Goal: Check status

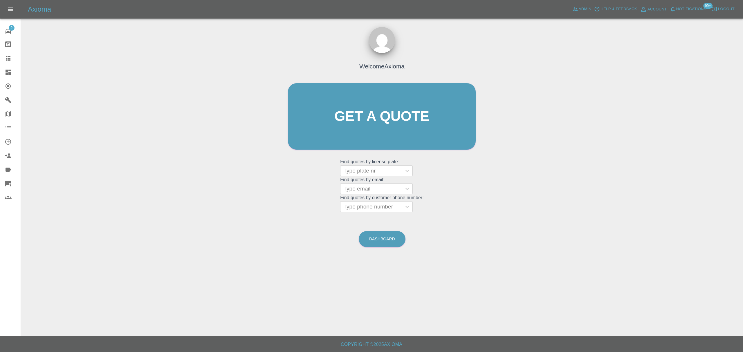
click at [10, 75] on icon at bounding box center [8, 72] width 7 height 7
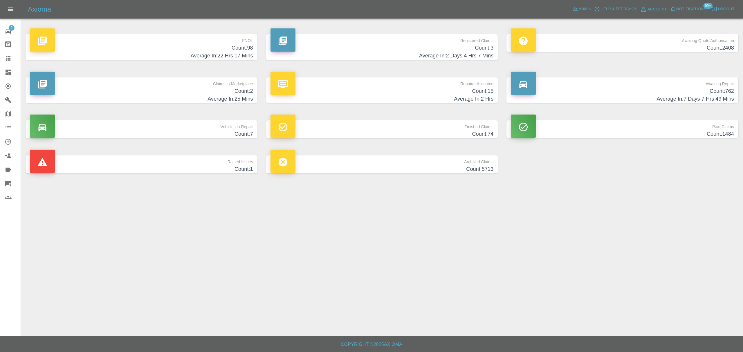
click at [203, 55] on h4 "Average In: 22 Hrs 17 Mins" at bounding box center [141, 56] width 223 height 8
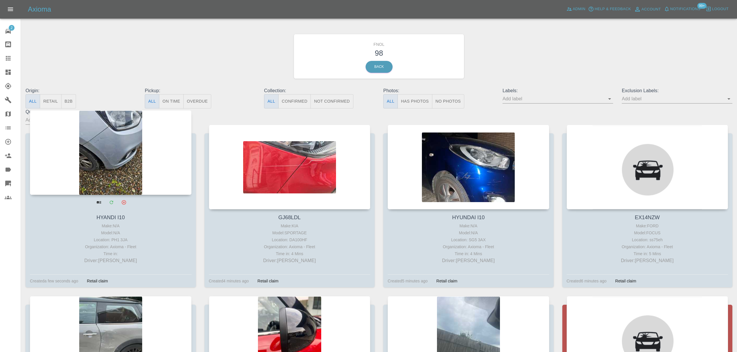
click at [137, 139] on div at bounding box center [111, 152] width 162 height 85
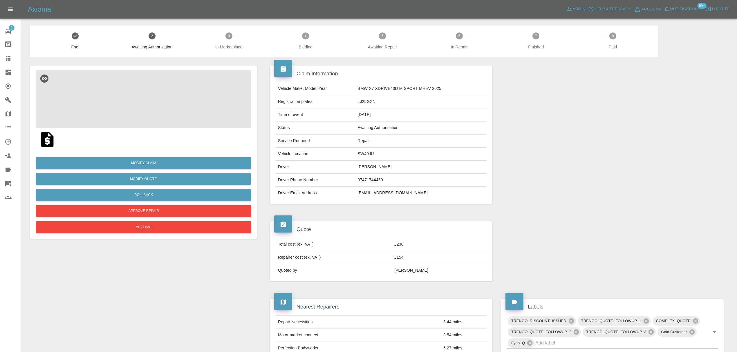
click at [153, 98] on img at bounding box center [143, 99] width 215 height 58
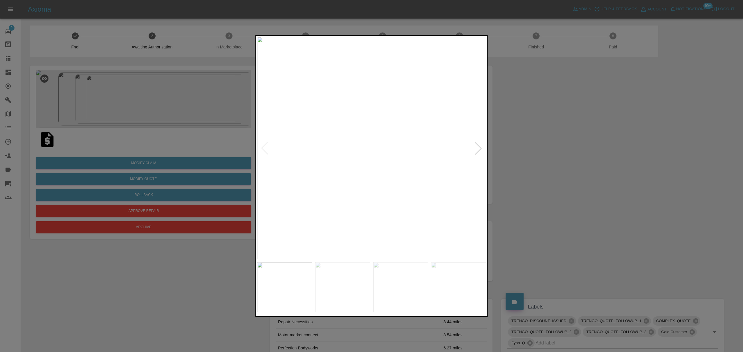
click at [478, 144] on div at bounding box center [478, 148] width 13 height 13
click at [478, 144] on img at bounding box center [371, 148] width 229 height 223
click at [512, 149] on div at bounding box center [371, 176] width 743 height 352
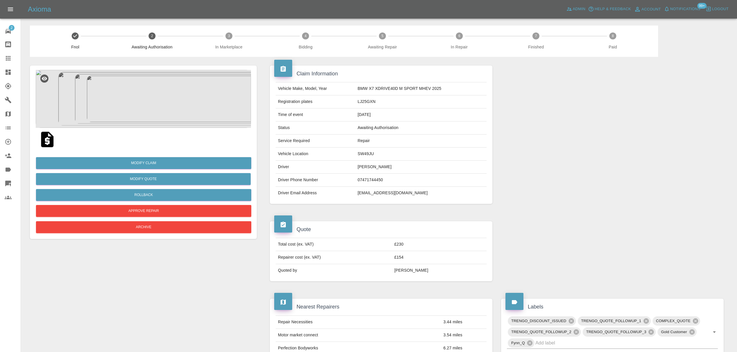
click at [131, 105] on img at bounding box center [143, 99] width 215 height 58
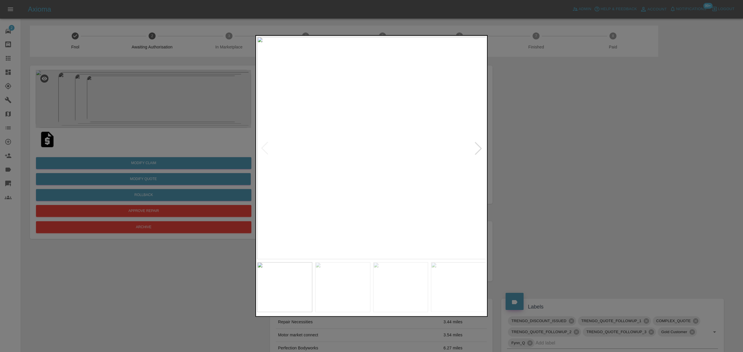
click at [476, 148] on div at bounding box center [478, 148] width 13 height 13
click at [535, 140] on div at bounding box center [371, 176] width 743 height 352
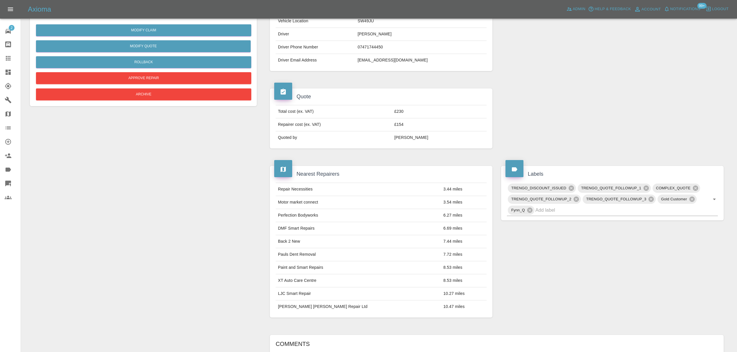
scroll to position [135, 0]
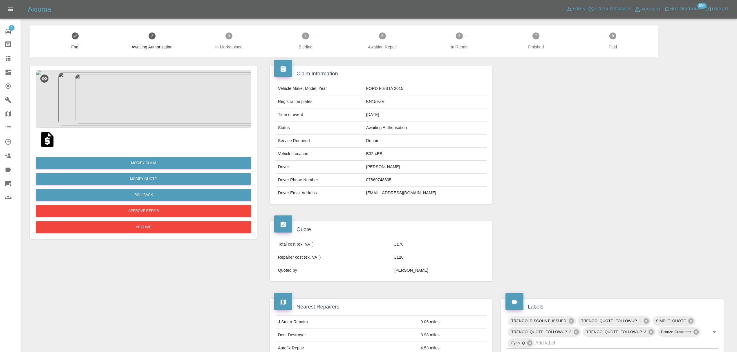
click at [145, 98] on img at bounding box center [143, 99] width 215 height 58
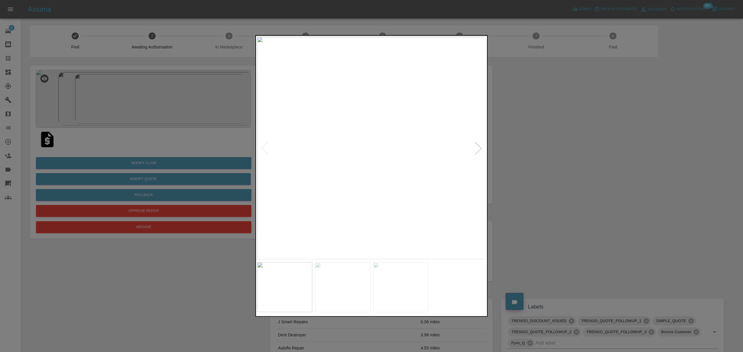
click at [482, 148] on div at bounding box center [478, 148] width 13 height 13
click at [583, 149] on div at bounding box center [371, 176] width 743 height 352
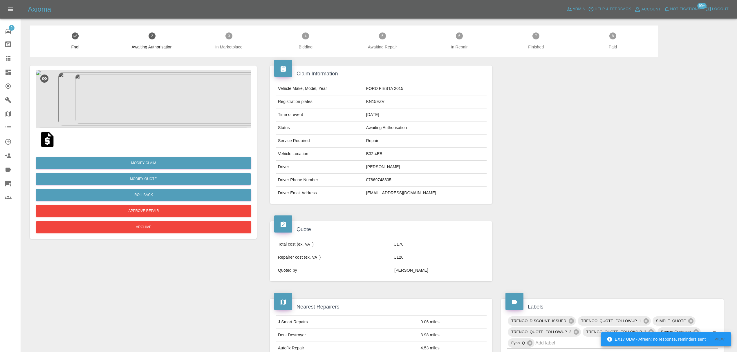
click at [151, 87] on img at bounding box center [143, 99] width 215 height 58
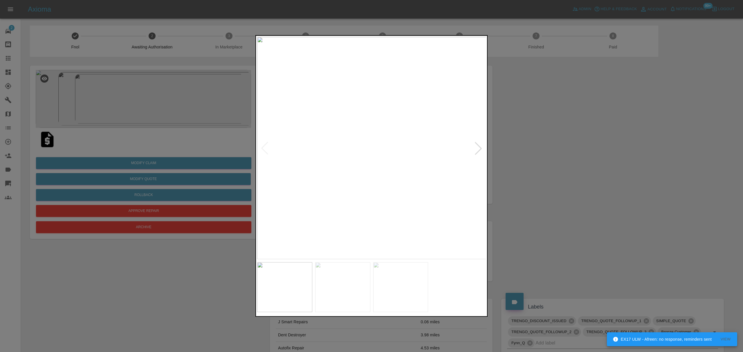
click at [482, 145] on div at bounding box center [478, 148] width 13 height 13
click at [585, 136] on div at bounding box center [371, 176] width 743 height 352
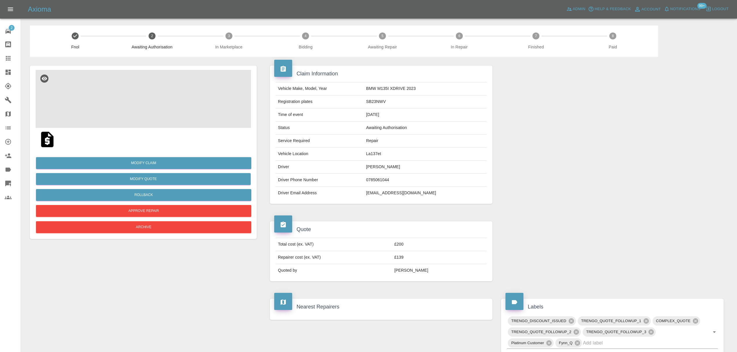
click at [126, 99] on img at bounding box center [143, 99] width 215 height 58
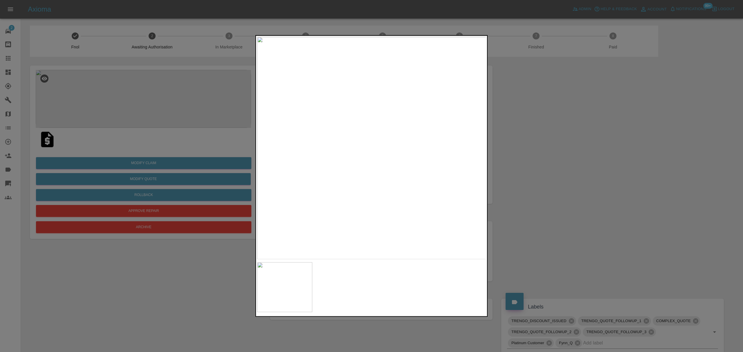
click at [535, 151] on div at bounding box center [371, 176] width 743 height 352
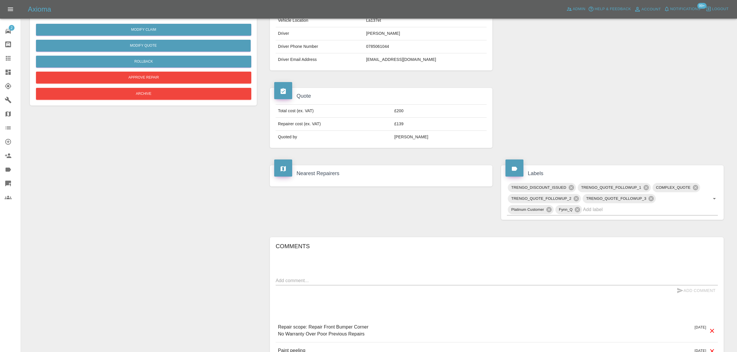
scroll to position [193, 0]
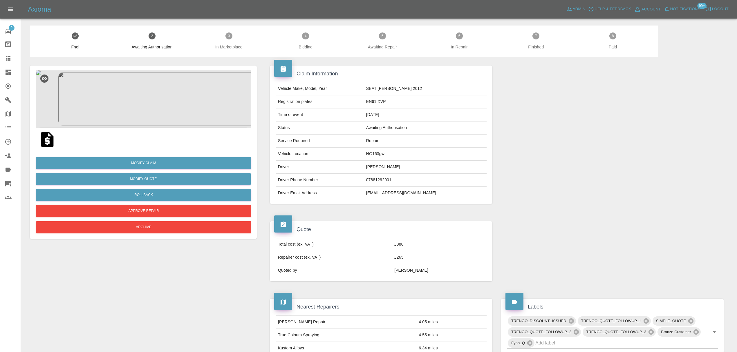
click at [162, 97] on img at bounding box center [143, 99] width 215 height 58
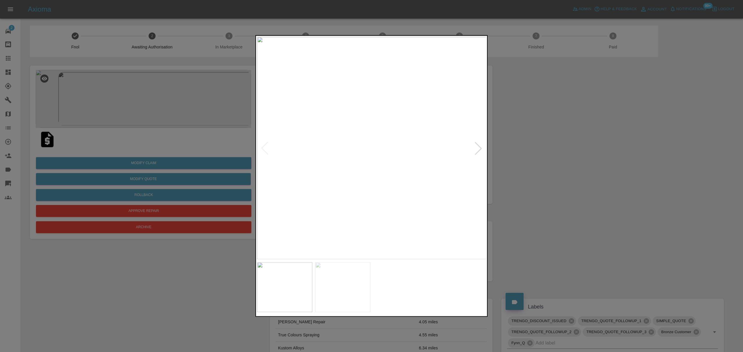
click at [481, 145] on div at bounding box center [478, 148] width 13 height 13
click at [547, 147] on div at bounding box center [371, 176] width 743 height 352
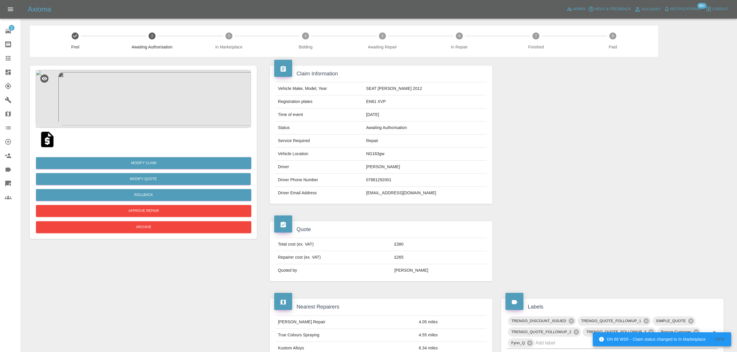
click at [152, 95] on img at bounding box center [143, 99] width 215 height 58
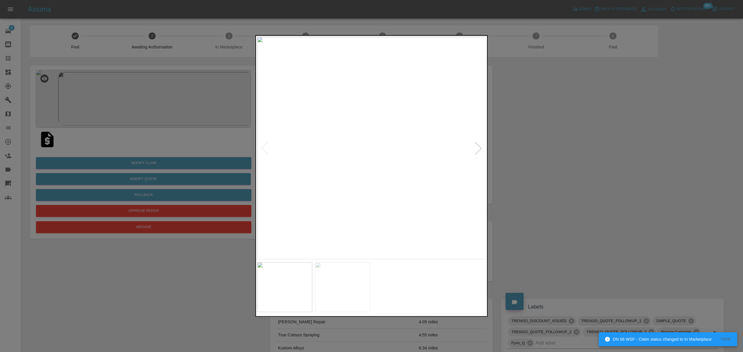
click at [479, 151] on div at bounding box center [478, 148] width 13 height 13
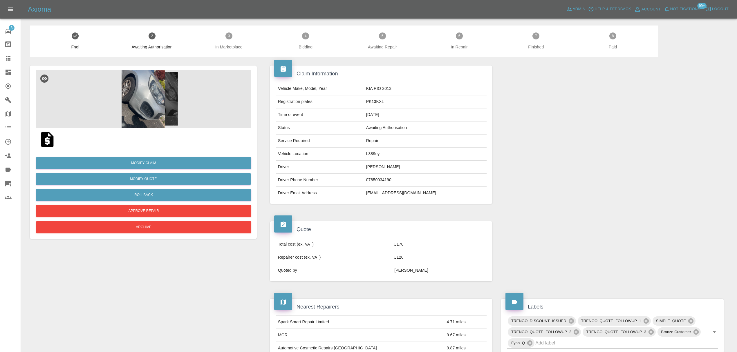
click at [162, 102] on img at bounding box center [143, 99] width 215 height 58
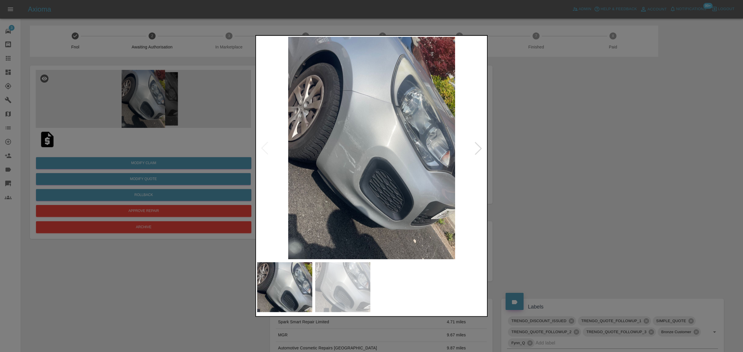
click at [483, 149] on div at bounding box center [478, 148] width 13 height 13
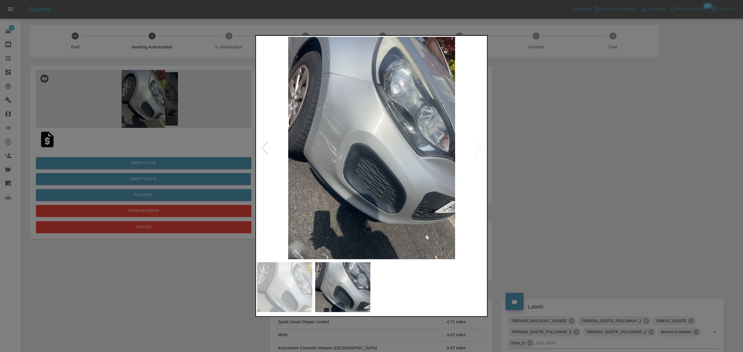
click at [647, 142] on div at bounding box center [371, 176] width 743 height 352
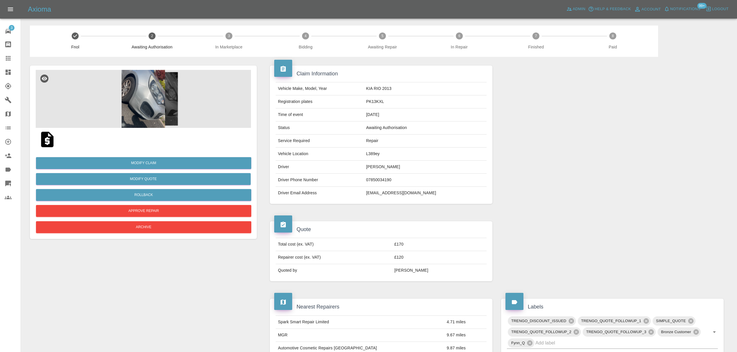
click at [681, 6] on span "Notifications" at bounding box center [685, 9] width 30 height 7
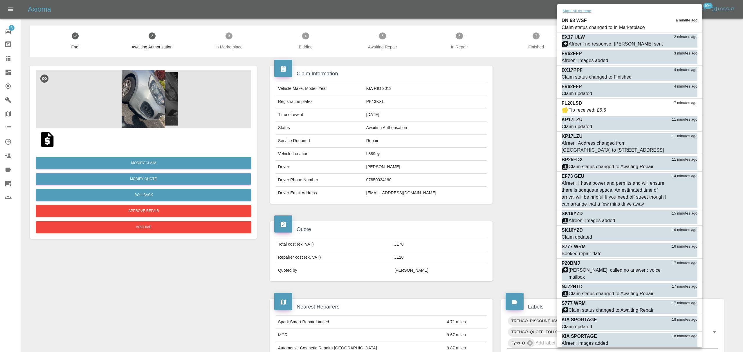
click at [585, 10] on button "Mark all as read" at bounding box center [576, 11] width 31 height 7
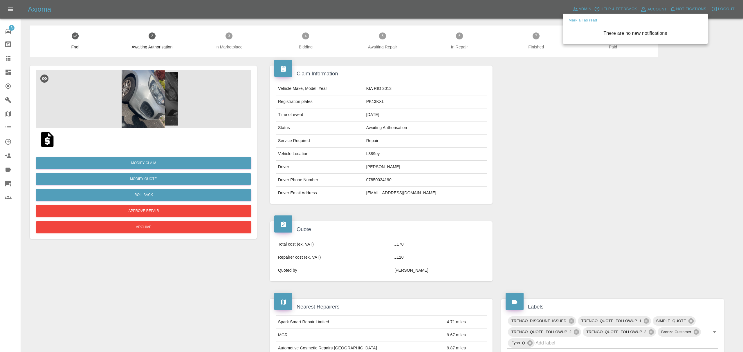
click at [507, 109] on div at bounding box center [371, 176] width 743 height 352
